Goal: Information Seeking & Learning: Learn about a topic

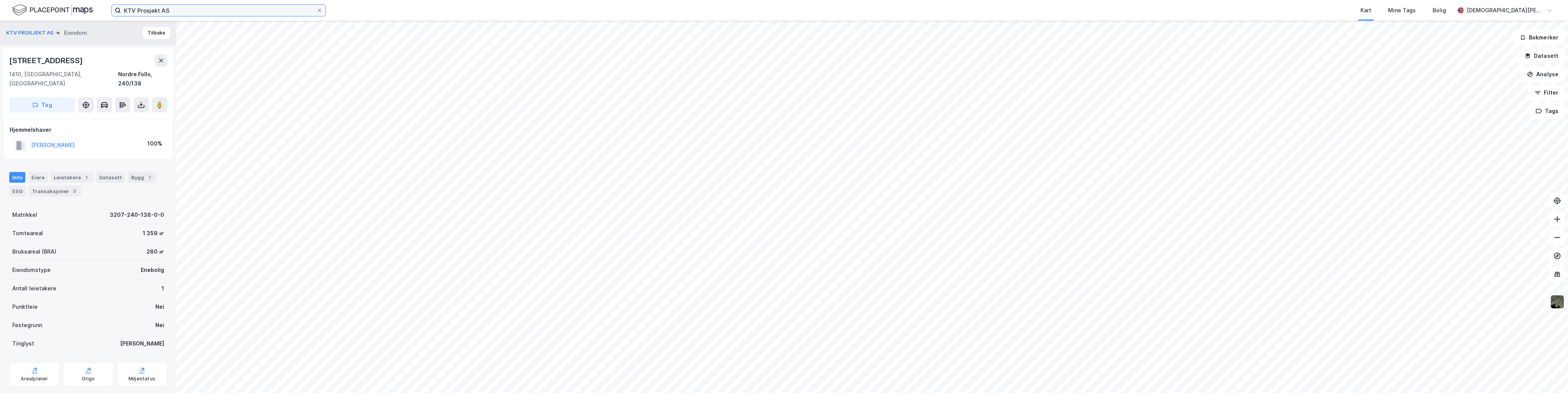
click at [187, 10] on input "KTV Prosjekt AS" at bounding box center [218, 11] width 196 height 12
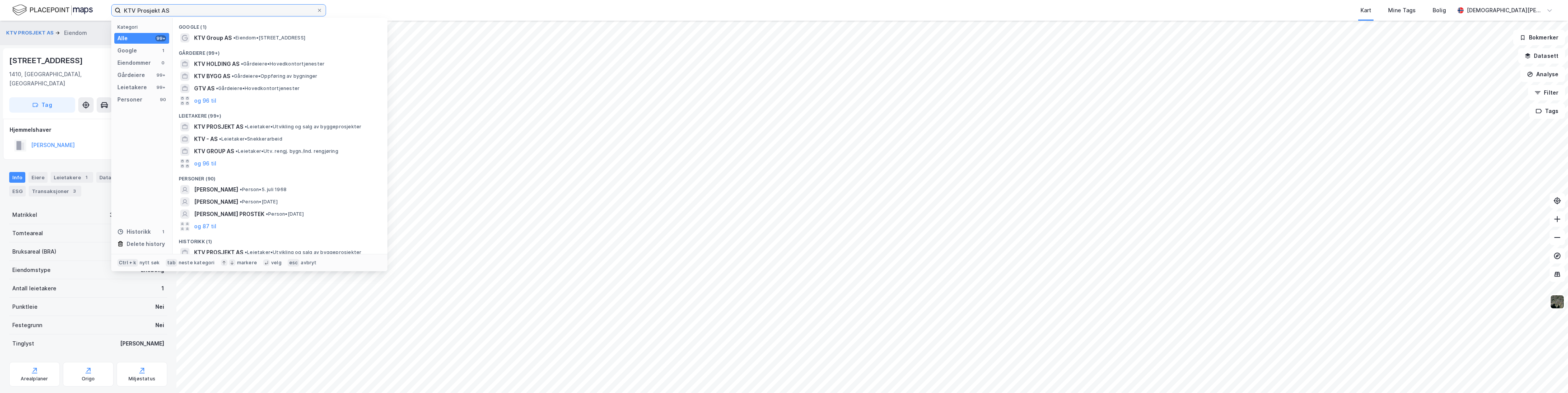
paste input "[GEOGRAPHIC_DATA]"
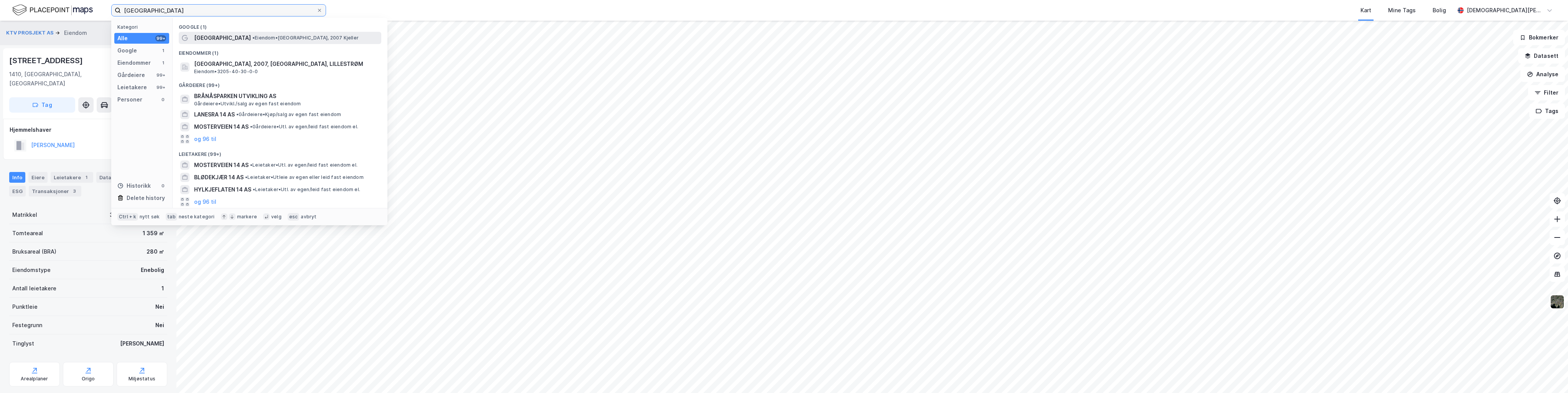
type input "[GEOGRAPHIC_DATA]"
click at [234, 36] on span "[GEOGRAPHIC_DATA]" at bounding box center [222, 37] width 57 height 9
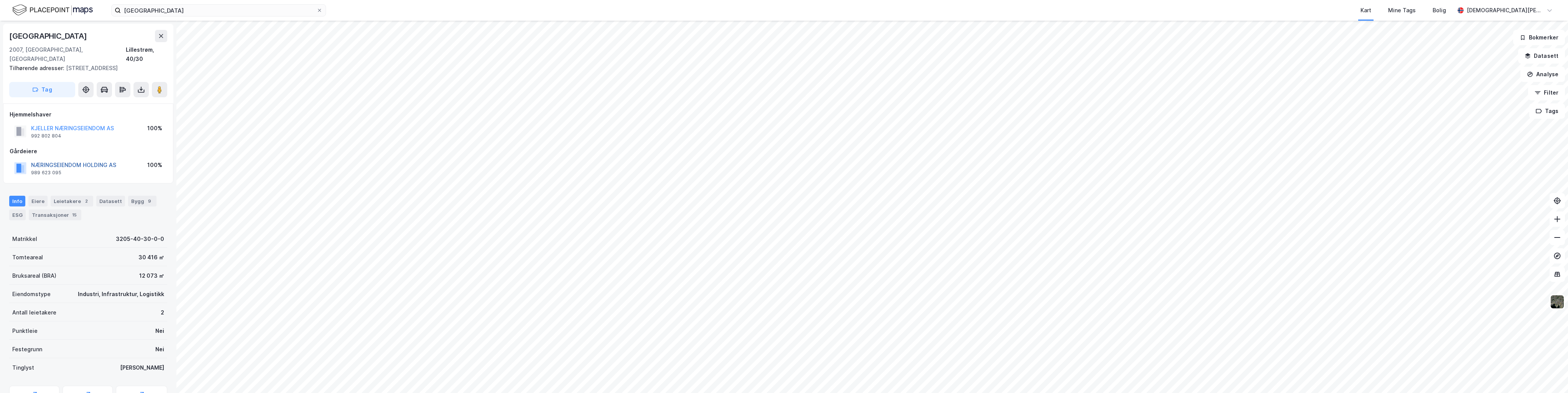
click at [0, 0] on button "NÆRINGSEIENDOM HOLDING AS" at bounding box center [0, 0] width 0 height 0
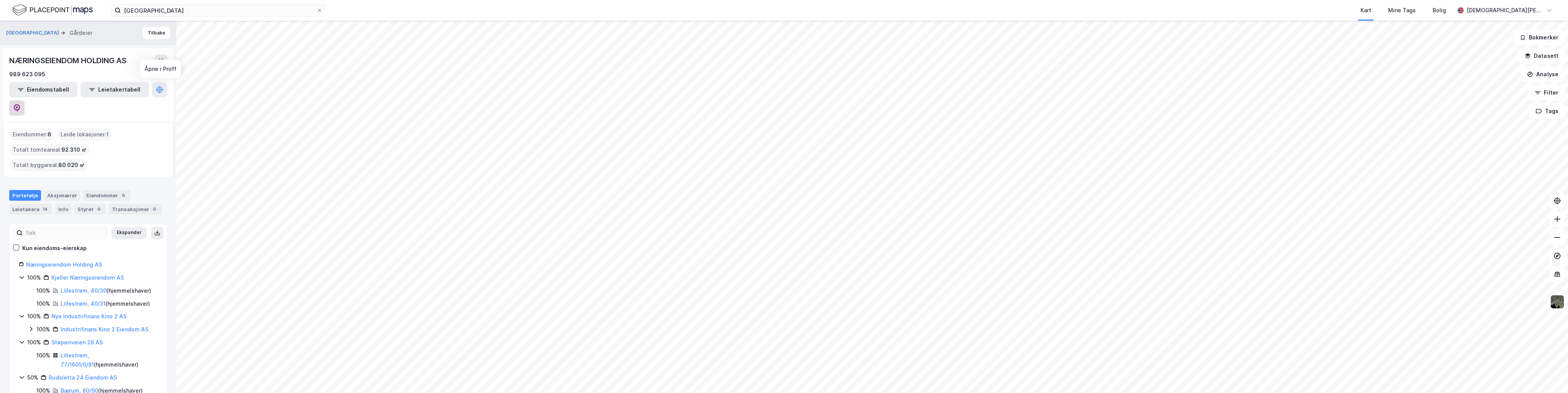
click at [21, 104] on icon at bounding box center [17, 107] width 7 height 7
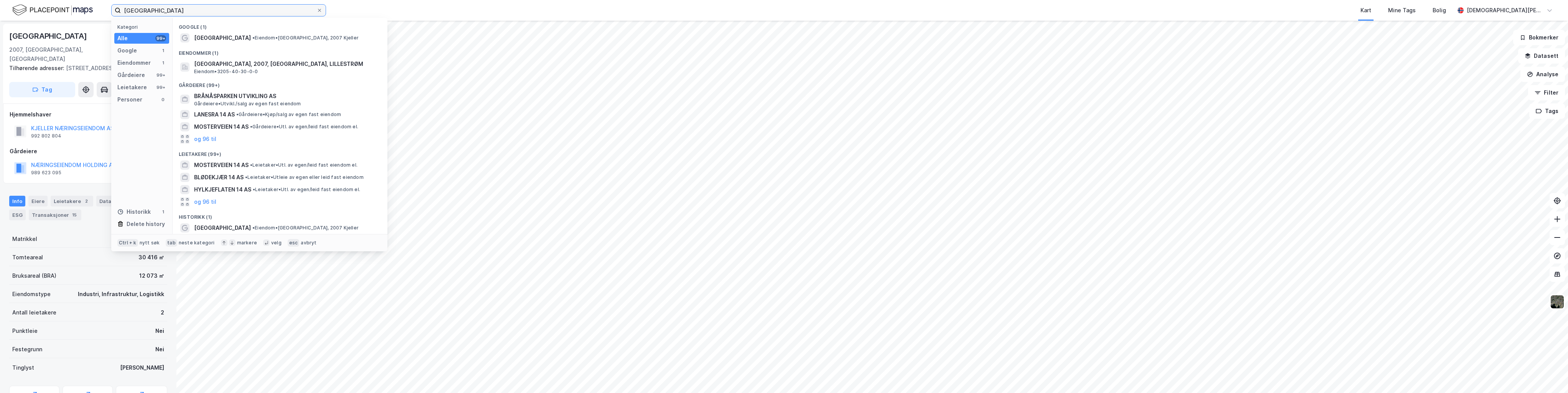
drag, startPoint x: 172, startPoint y: 9, endPoint x: 115, endPoint y: 6, distance: 57.1
click at [115, 6] on label "[GEOGRAPHIC_DATA]" at bounding box center [219, 10] width 215 height 12
